Goal: Transaction & Acquisition: Purchase product/service

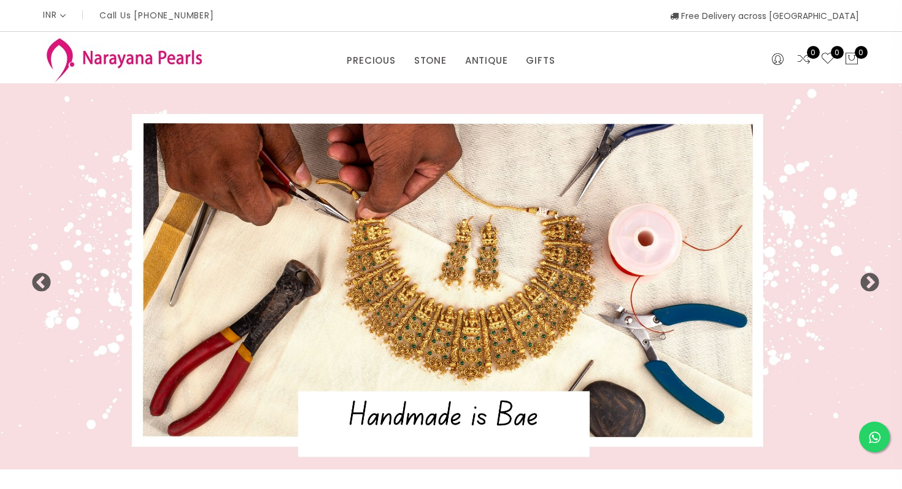
select select "INR"
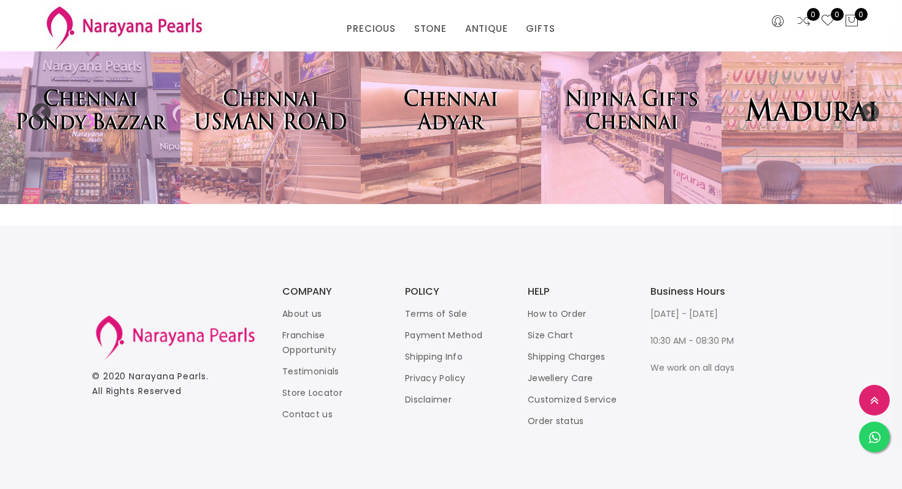
scroll to position [2664, 0]
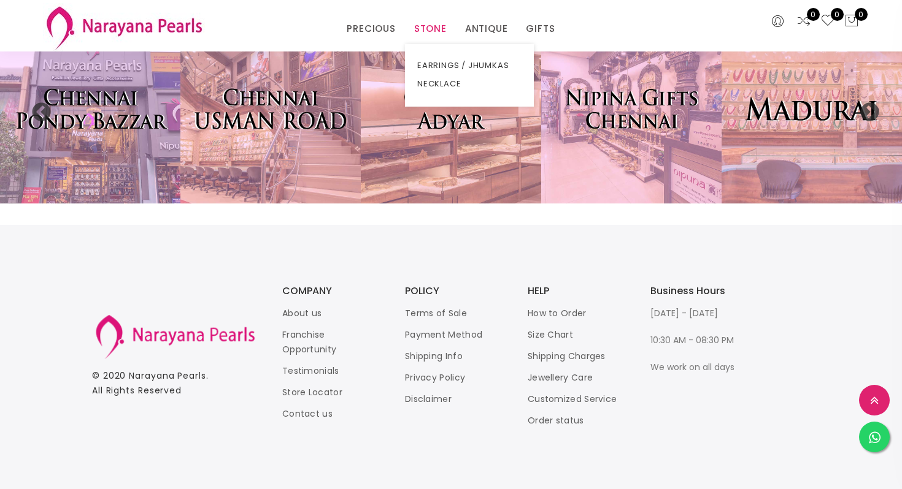
click at [421, 27] on link "STONE" at bounding box center [430, 29] width 33 height 18
click at [441, 64] on link "EARRINGS / JHUMKAS" at bounding box center [469, 65] width 104 height 18
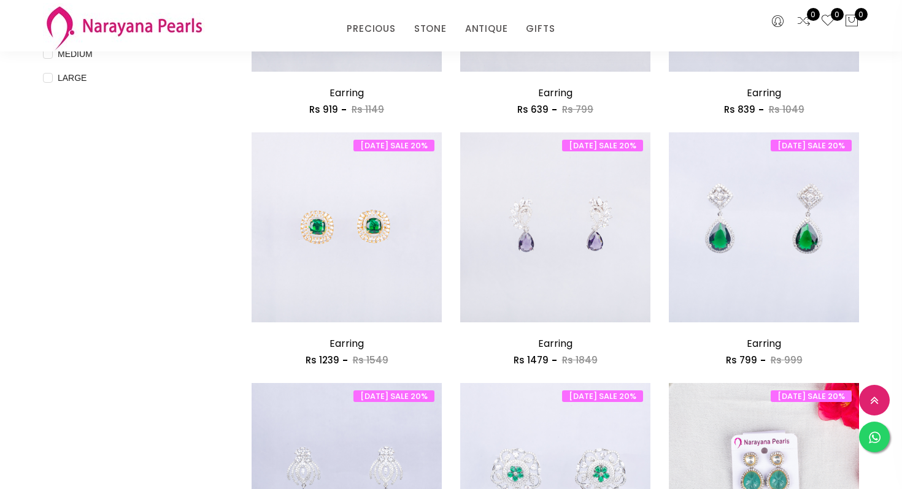
scroll to position [563, 0]
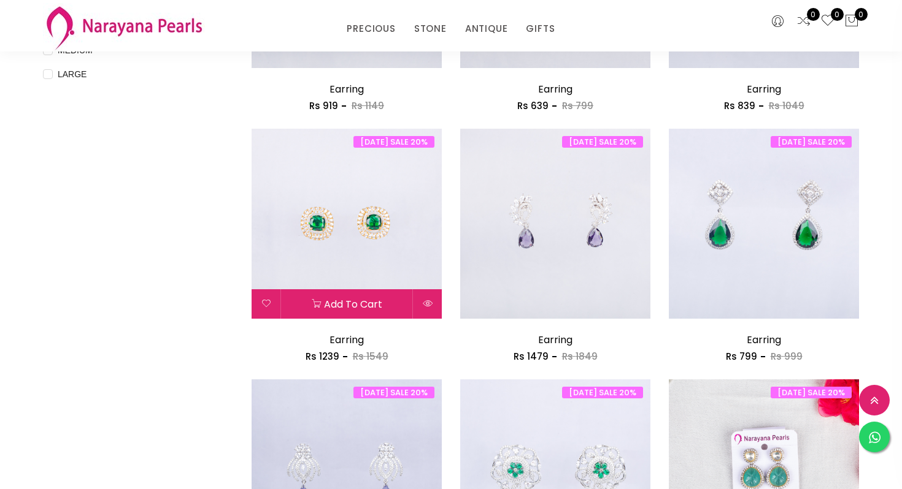
click at [334, 246] on img at bounding box center [346, 224] width 190 height 190
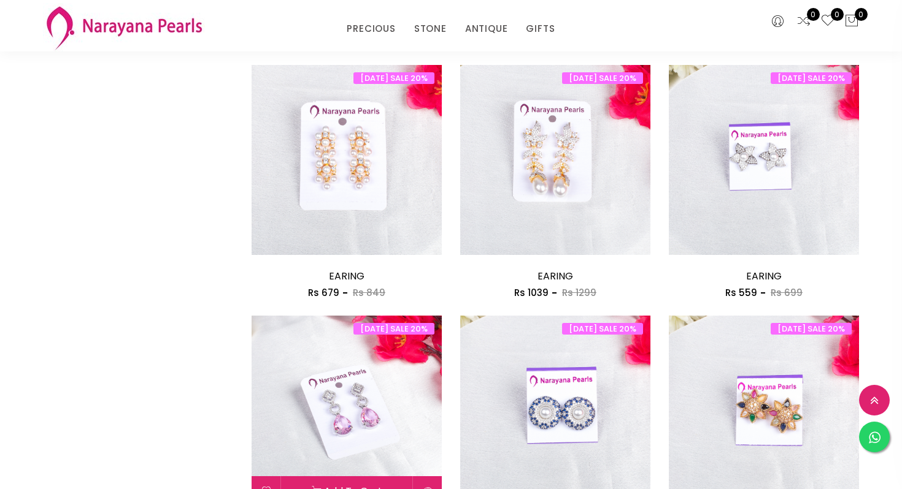
scroll to position [1399, 0]
